Goal: Information Seeking & Learning: Learn about a topic

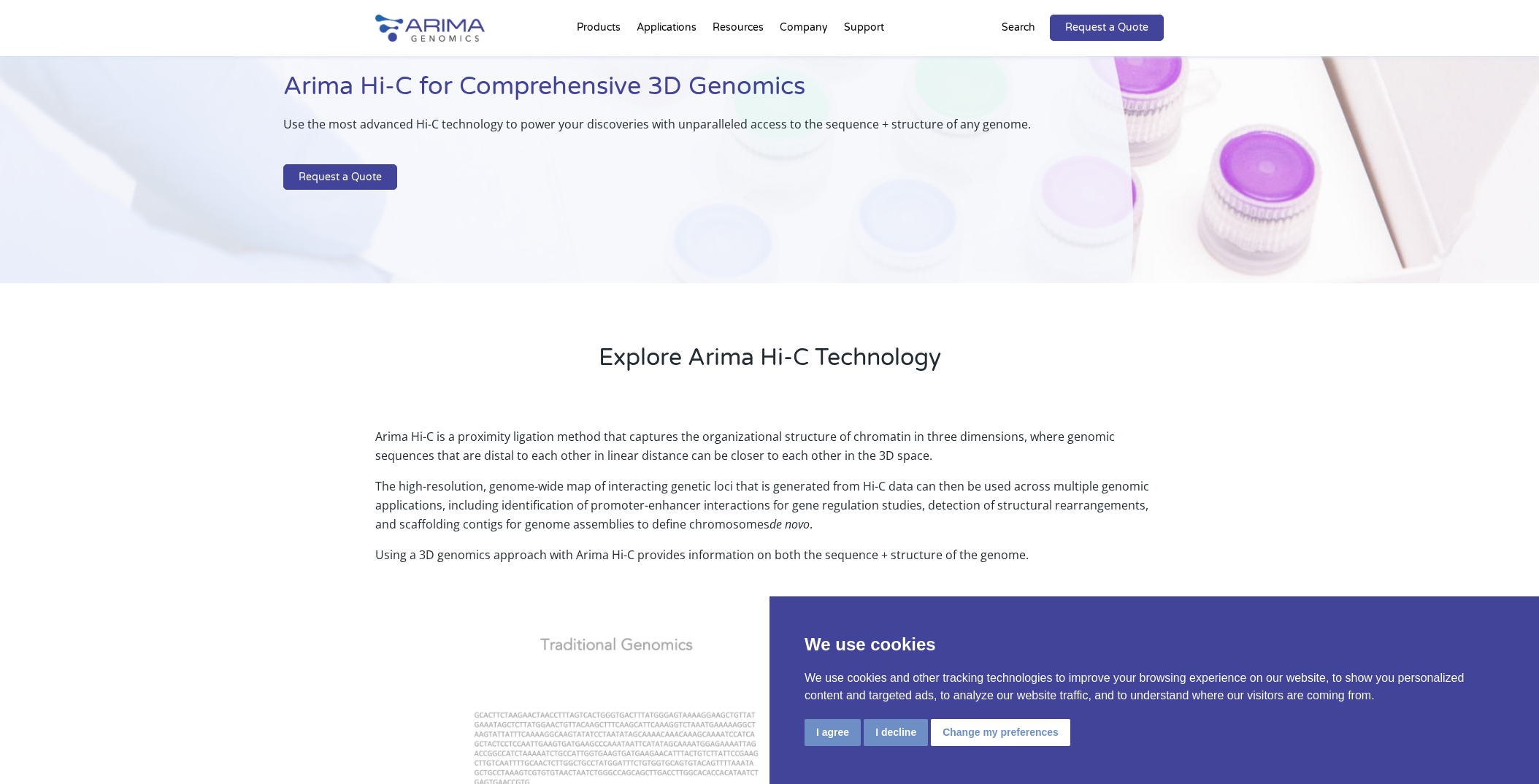
scroll to position [146, 0]
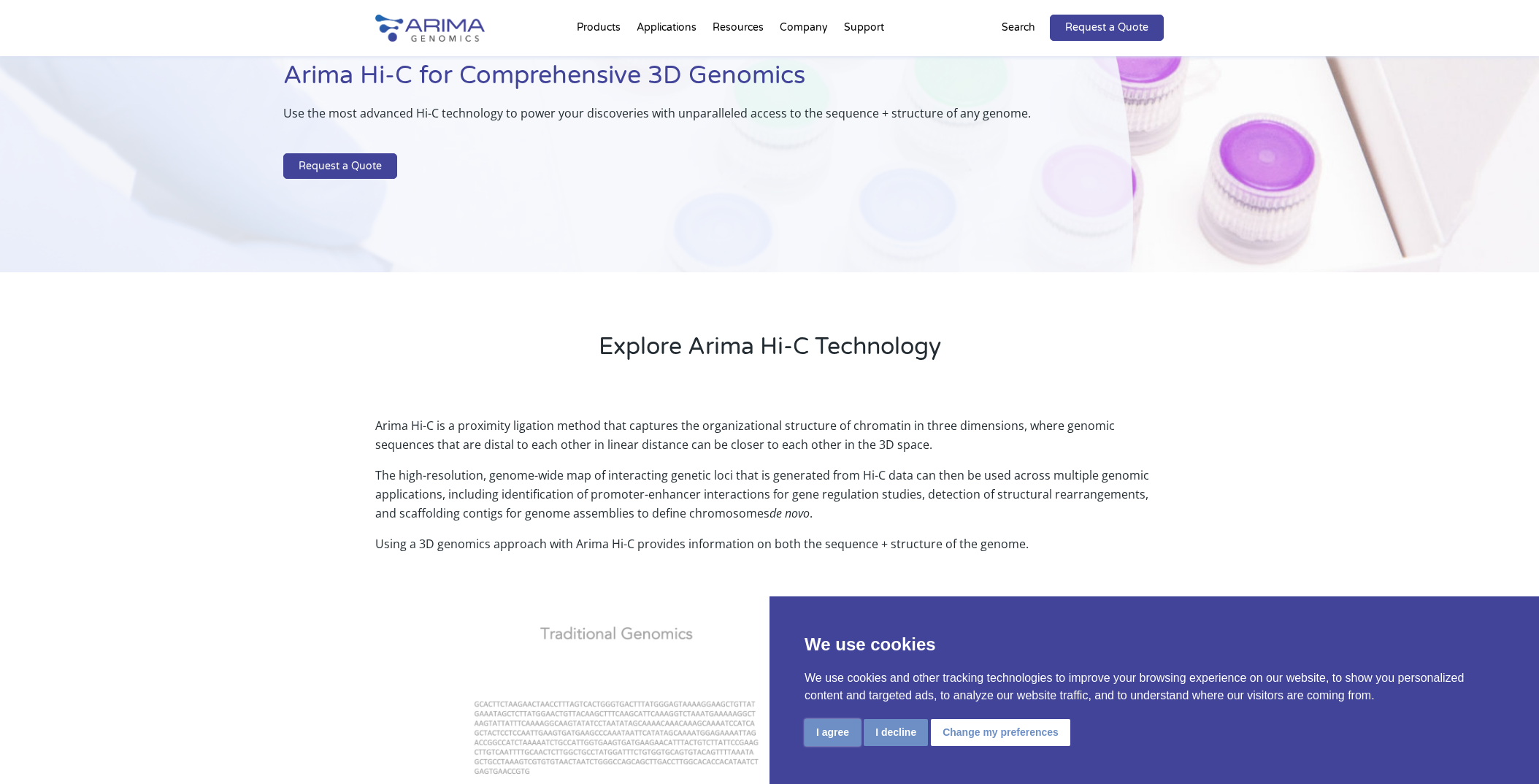
click at [829, 734] on button "I agree" at bounding box center [833, 732] width 56 height 27
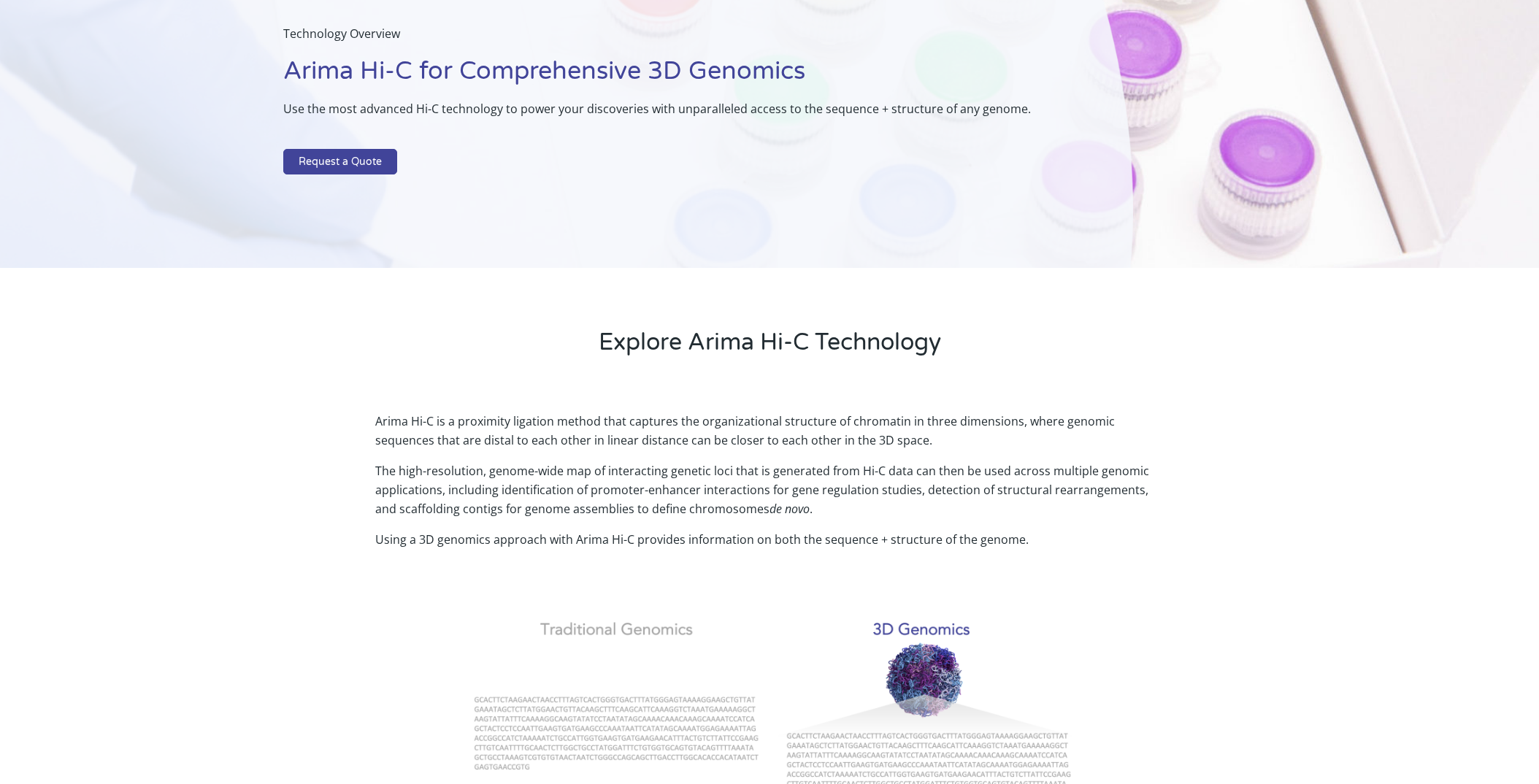
scroll to position [0, 0]
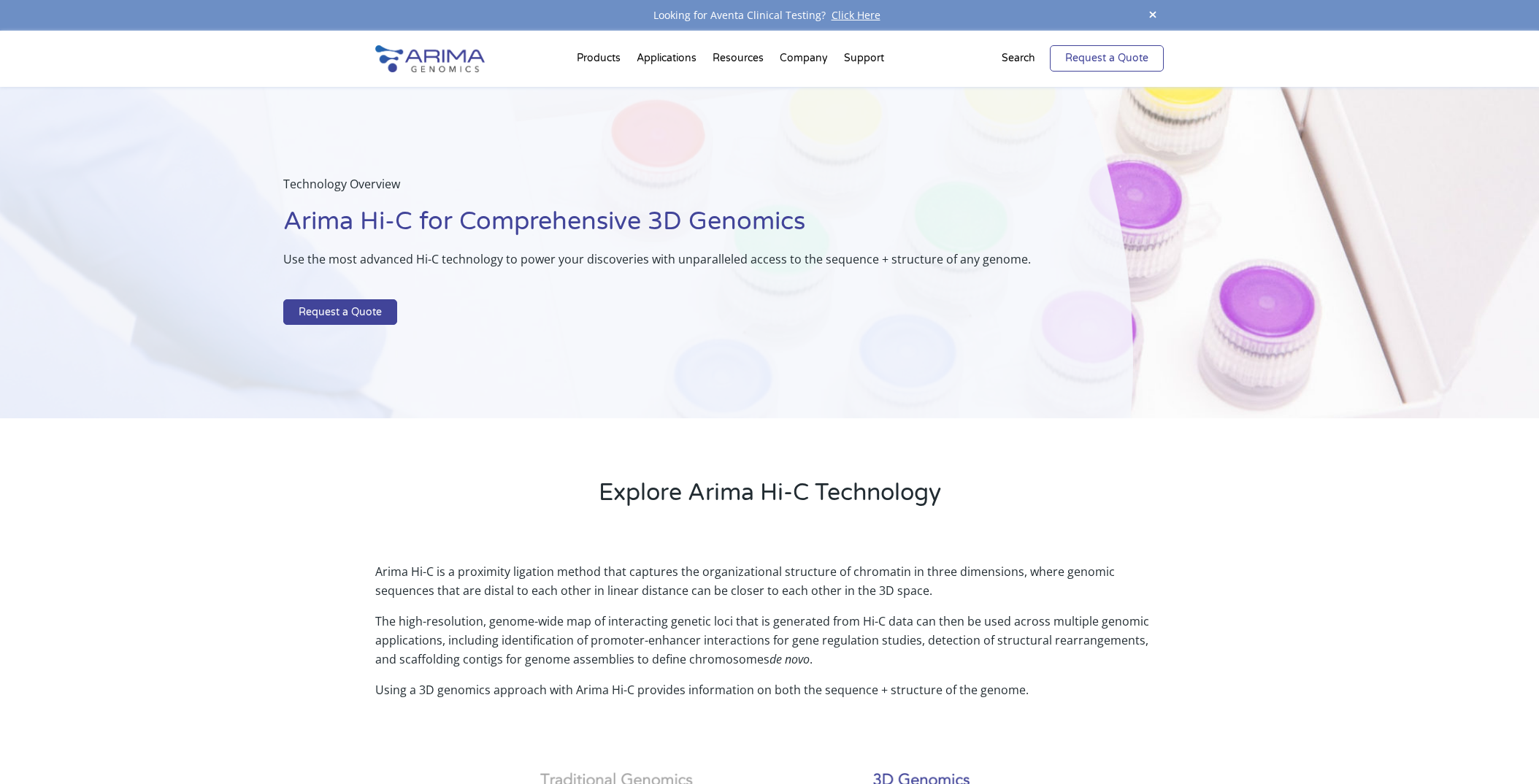
click at [1091, 58] on link "Request a Quote" at bounding box center [1106, 59] width 114 height 26
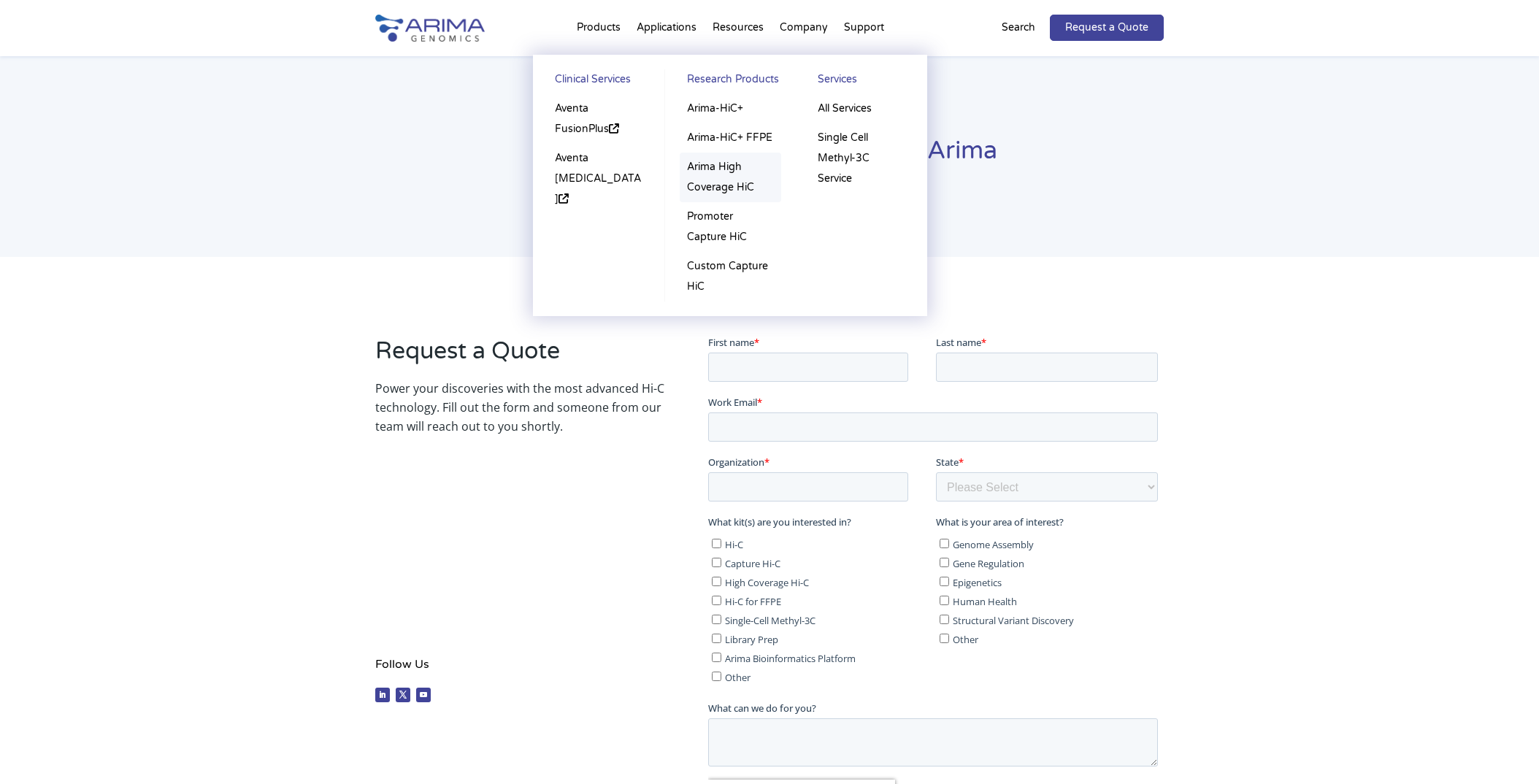
click at [715, 165] on link "Arima High Coverage HiC" at bounding box center [730, 177] width 101 height 49
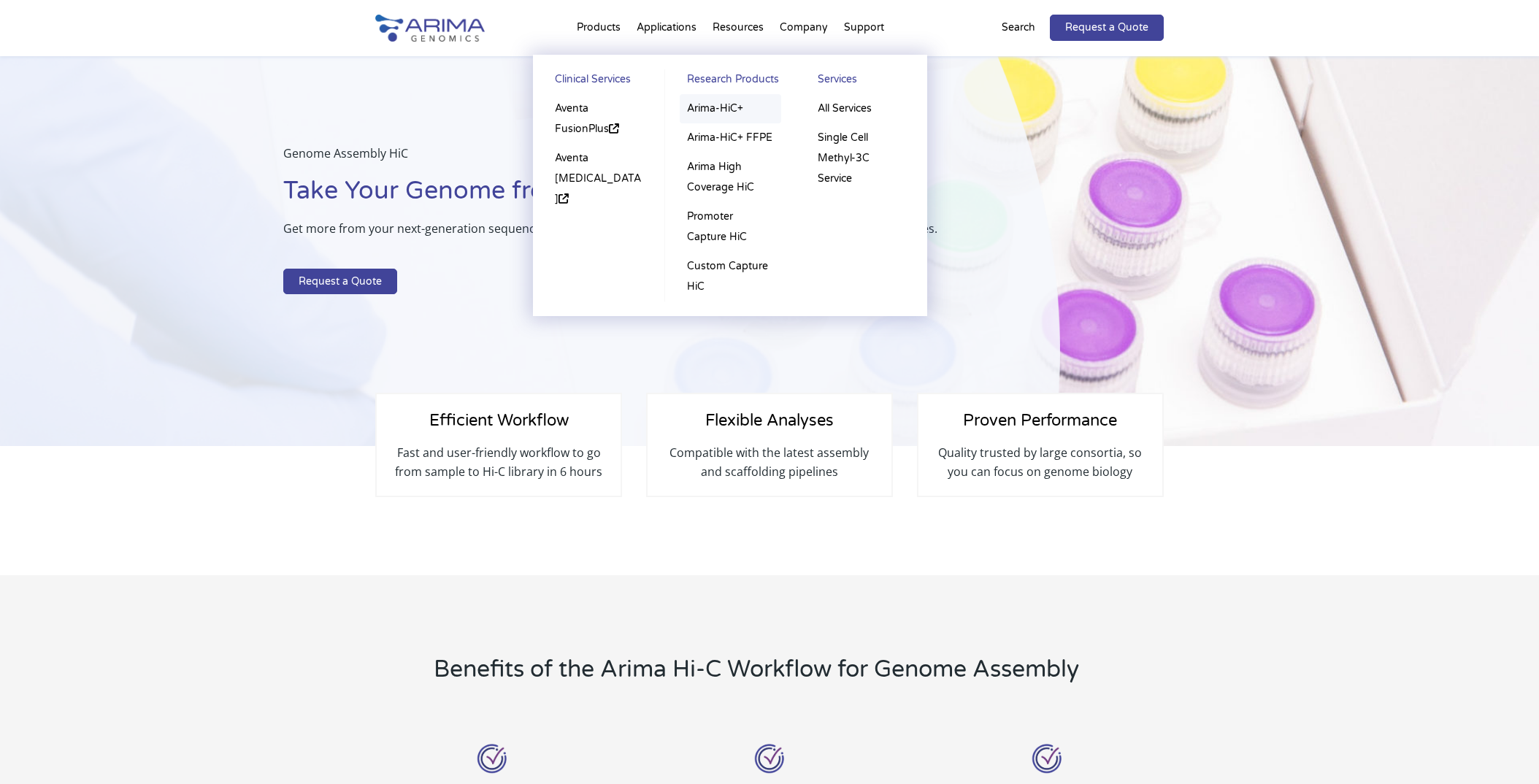
click at [719, 110] on link "Arima-HiC+" at bounding box center [730, 108] width 101 height 29
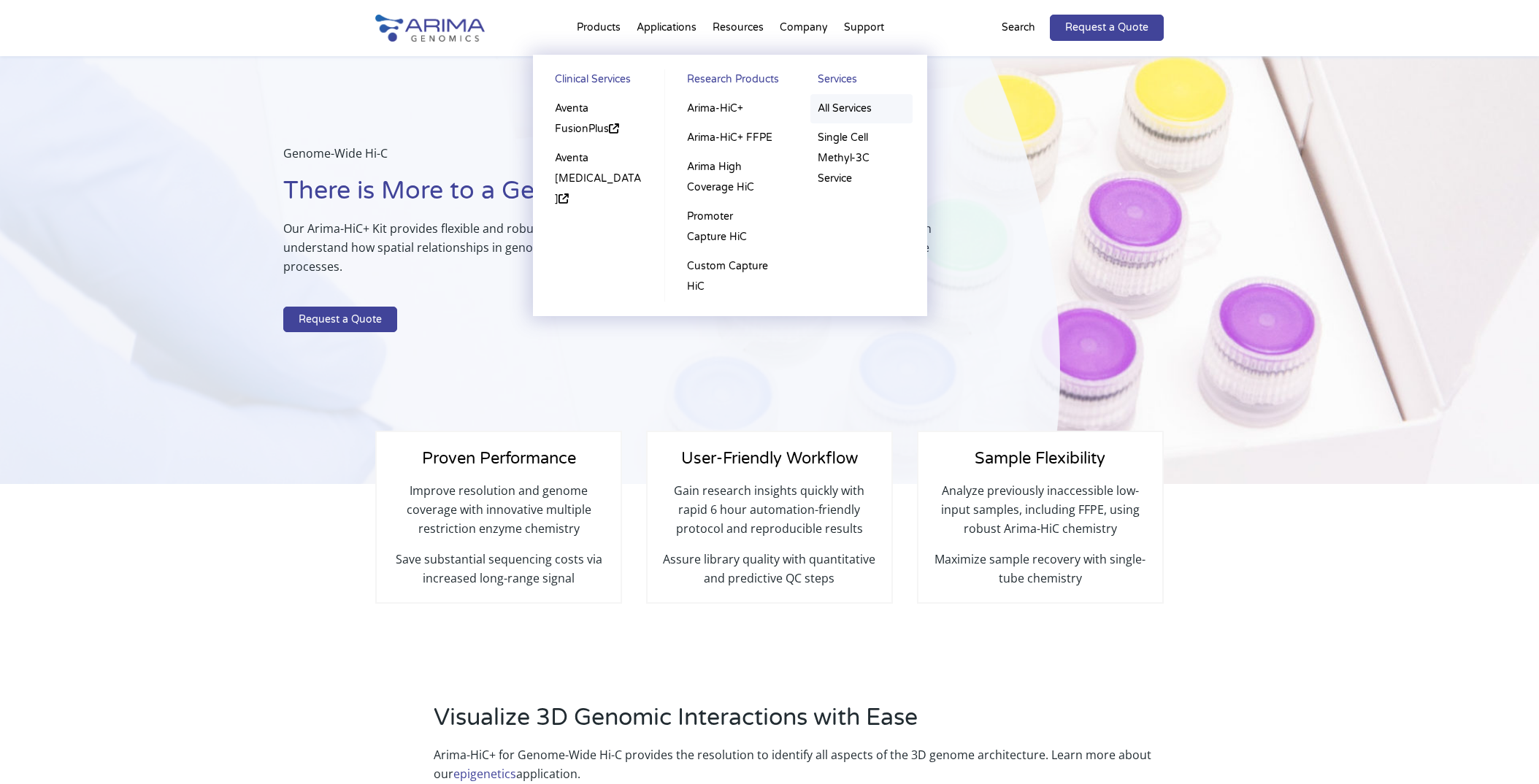
click at [850, 109] on link "All Services" at bounding box center [862, 108] width 102 height 29
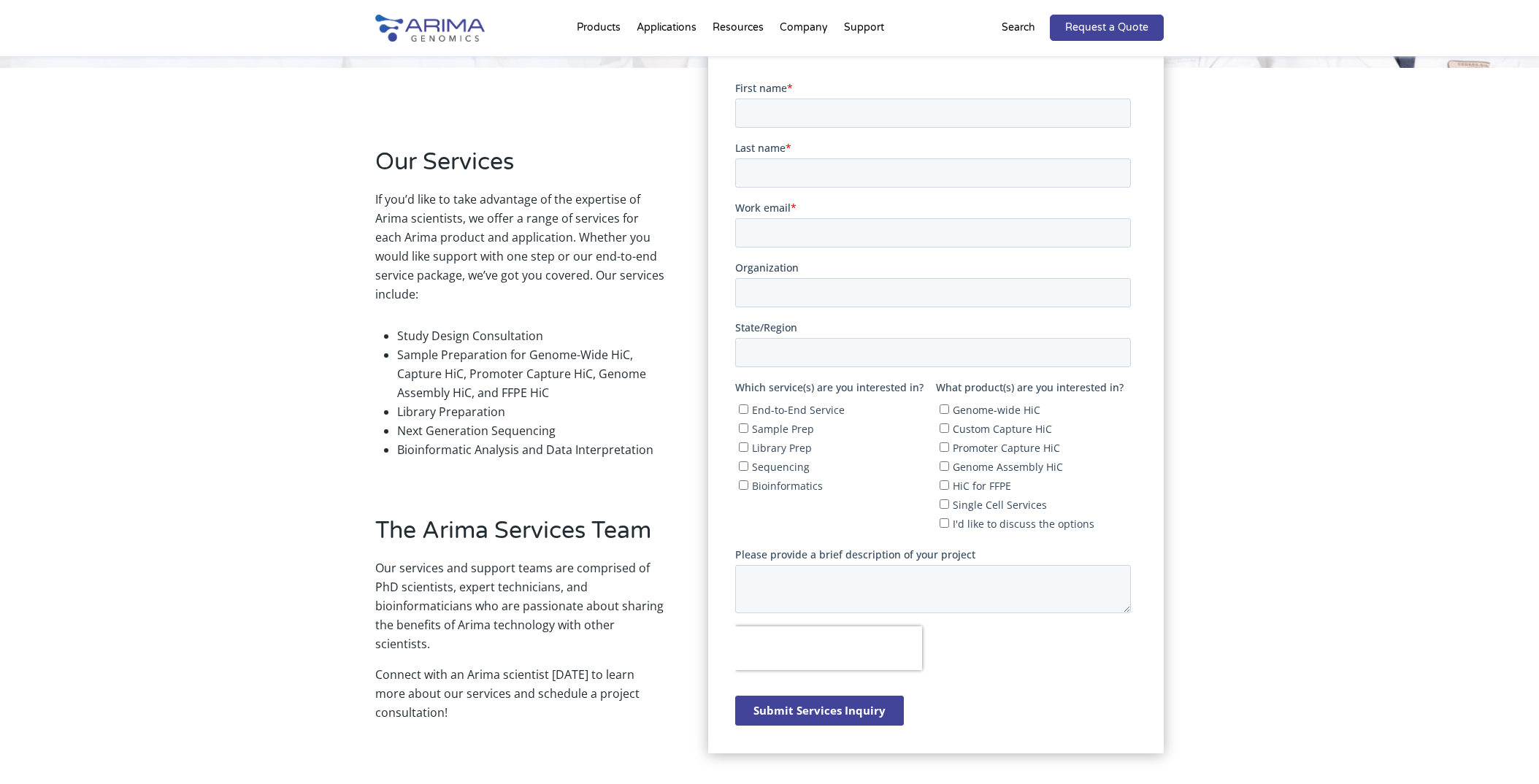
scroll to position [381, 0]
